Goal: Check status: Check status

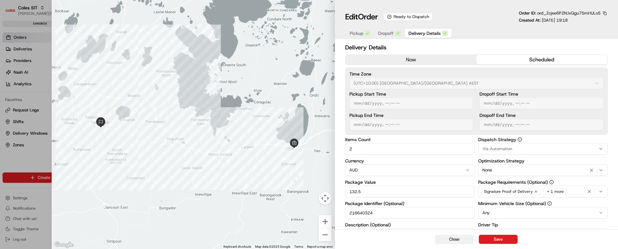
click at [460, 243] on button "Close" at bounding box center [454, 239] width 39 height 9
type input "1"
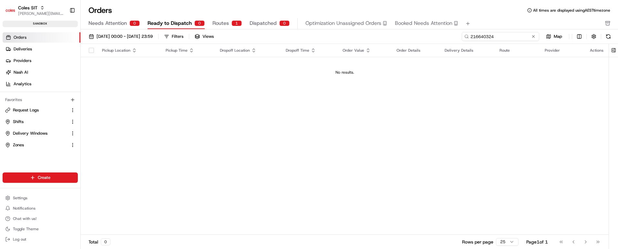
click at [501, 38] on input "216640324" at bounding box center [501, 36] width 78 height 9
paste input "39412"
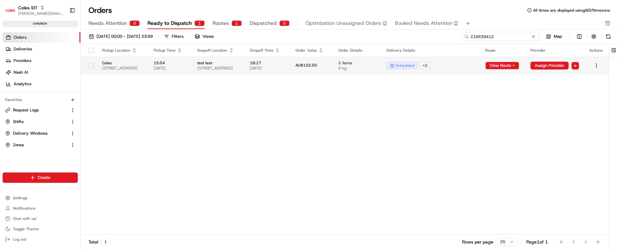
type input "216639412"
click at [240, 64] on span "test test" at bounding box center [218, 62] width 42 height 5
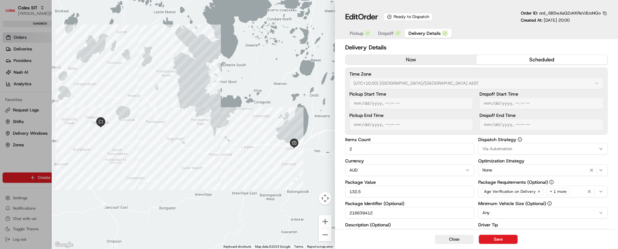
click at [386, 33] on span "Dropoff" at bounding box center [386, 33] width 16 height 6
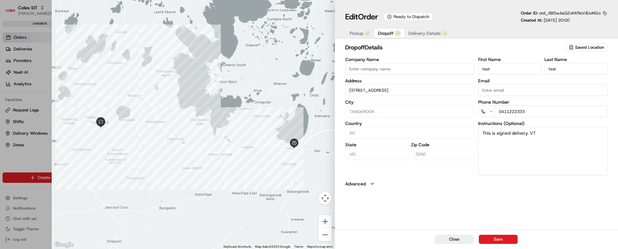
click at [349, 35] on button "Pickup" at bounding box center [360, 33] width 28 height 9
click at [430, 31] on span "Delivery Details" at bounding box center [425, 33] width 32 height 6
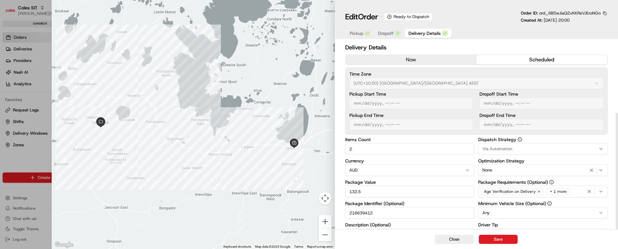
scroll to position [114, 0]
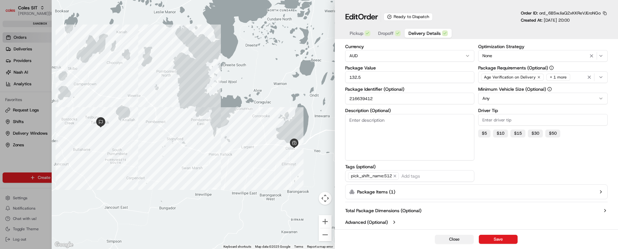
click at [445, 238] on button "Close" at bounding box center [454, 239] width 39 height 9
type input "1"
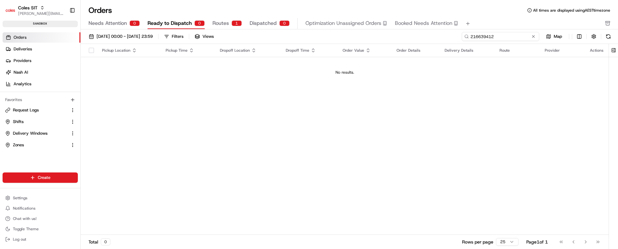
click at [499, 36] on input "216639412" at bounding box center [501, 36] width 78 height 9
paste input "420"
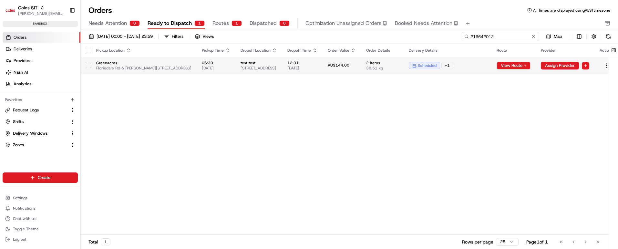
type input "216642012"
click at [399, 65] on span "2 items" at bounding box center [382, 62] width 32 height 5
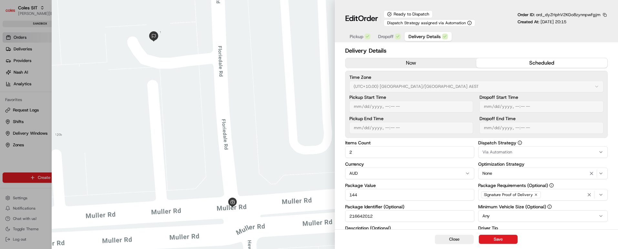
click at [352, 34] on span "Pickup" at bounding box center [357, 36] width 14 height 6
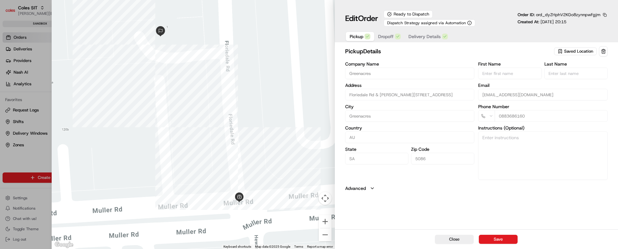
click at [387, 36] on span "Dropoff" at bounding box center [386, 36] width 16 height 6
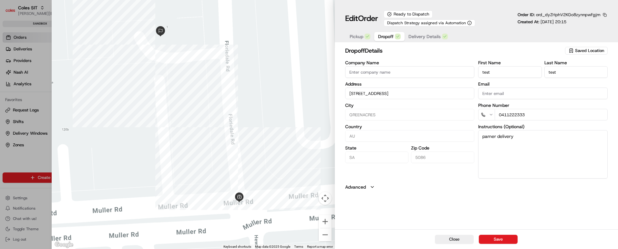
click at [427, 38] on span "Delivery Details" at bounding box center [425, 36] width 32 height 6
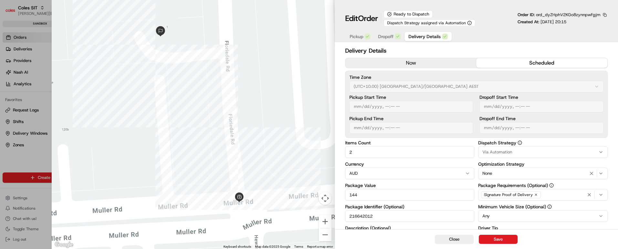
click at [359, 217] on input "216642012" at bounding box center [410, 216] width 130 height 12
click at [457, 237] on button "Close" at bounding box center [454, 239] width 39 height 9
type input "1"
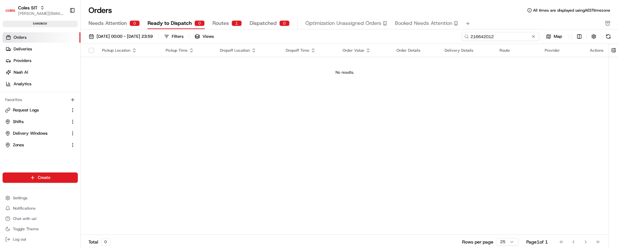
click at [506, 36] on input "216642012" at bounding box center [501, 36] width 78 height 9
paste input "1026"
type input "216641026"
click at [534, 36] on button at bounding box center [533, 36] width 6 height 6
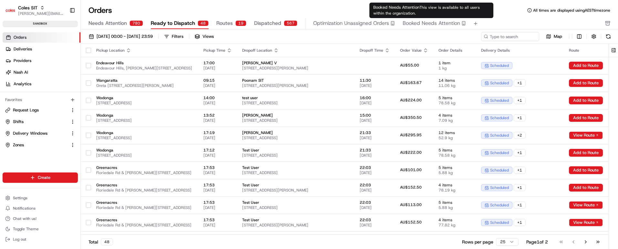
click at [95, 20] on span "Needs Attention" at bounding box center [108, 23] width 38 height 8
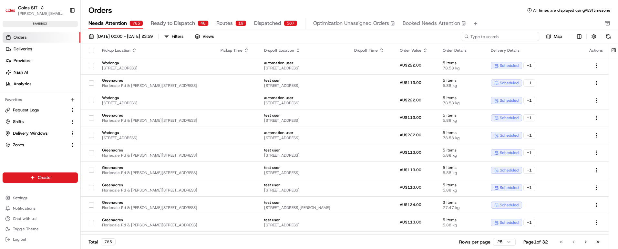
click at [504, 36] on input at bounding box center [501, 36] width 78 height 9
paste input "216641026"
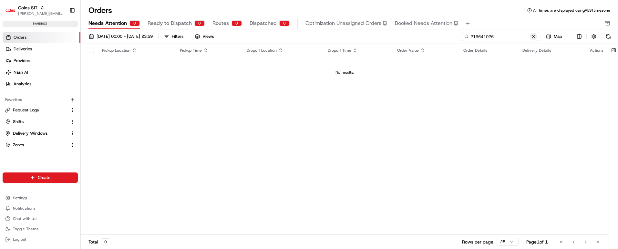
type input "216641026"
click at [533, 37] on button at bounding box center [533, 36] width 6 height 6
